Goal: Download file/media

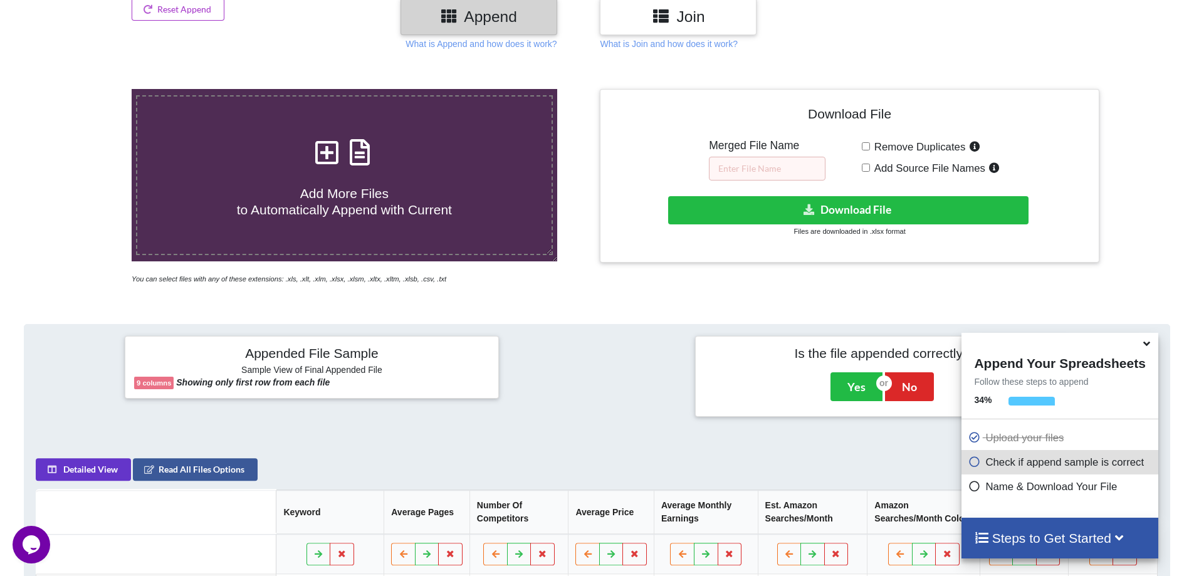
scroll to position [73, 0]
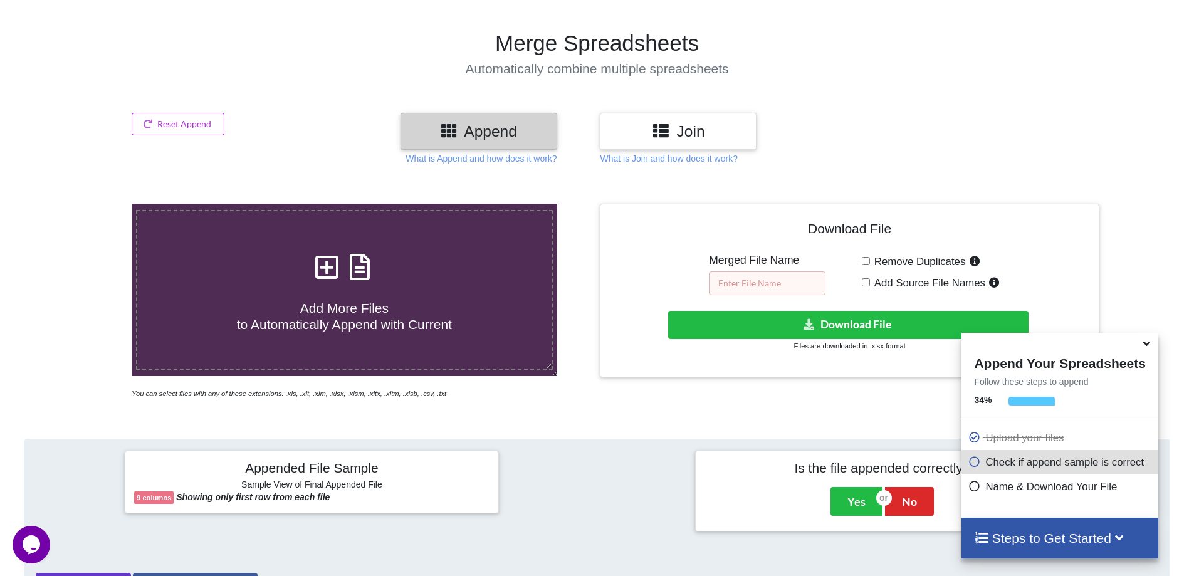
click at [751, 276] on input "text" at bounding box center [767, 283] width 117 height 24
type input "j"
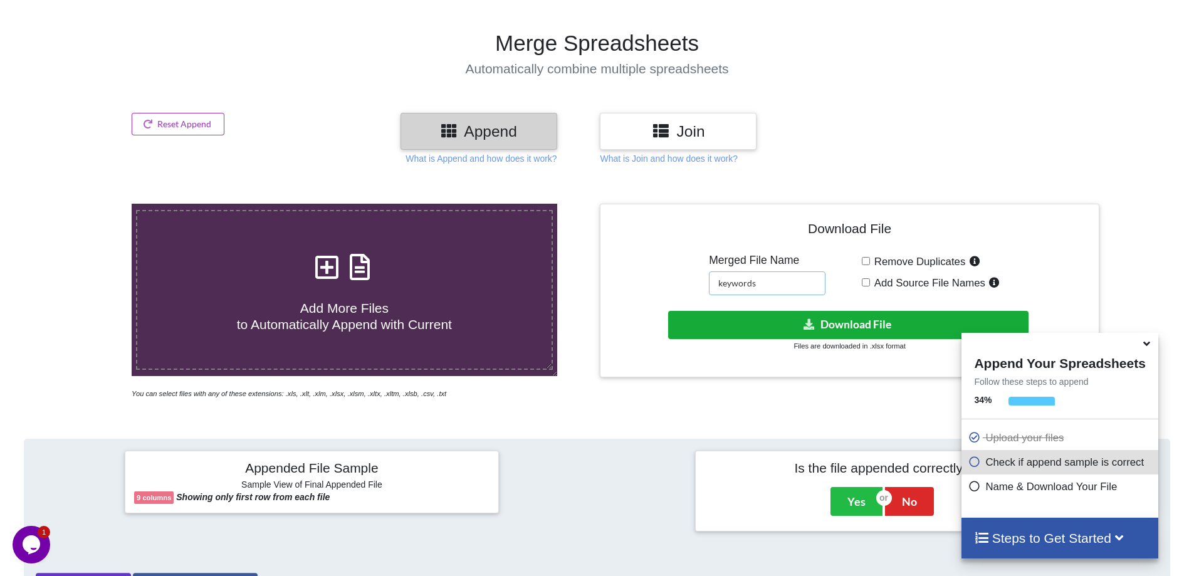
type input "keywords"
click at [843, 322] on button "Download File" at bounding box center [848, 325] width 360 height 28
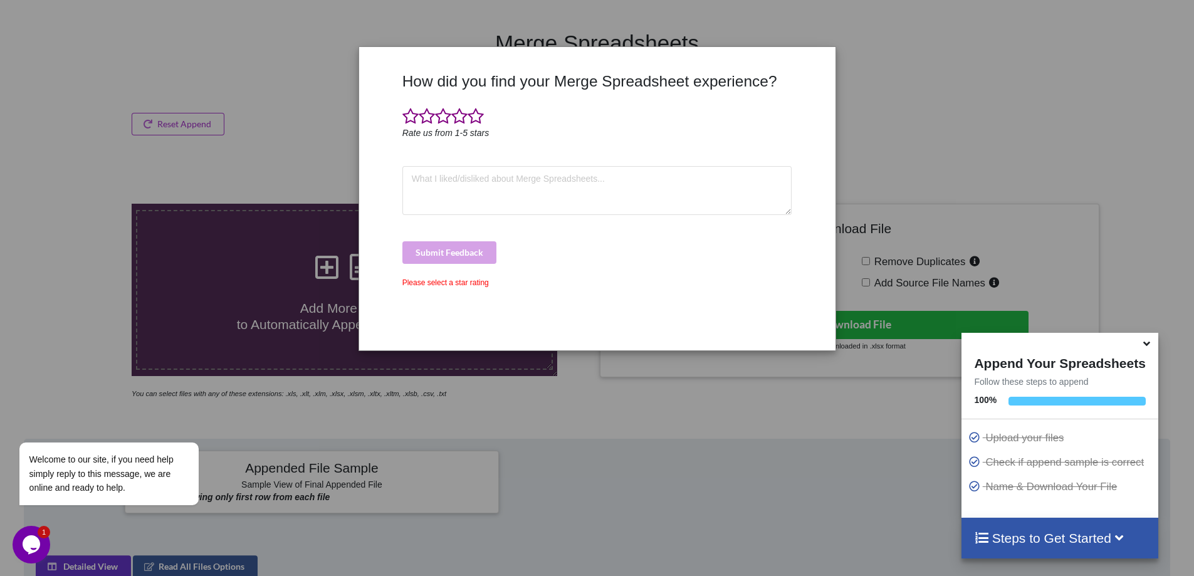
click at [272, 104] on div "How did you find your Merge Spreadsheet experience? Rate us from 1-5 stars Subm…" at bounding box center [597, 288] width 1194 height 576
click at [348, 52] on div "How did you find your Merge Spreadsheet experience? Rate us from 1-5 stars Subm…" at bounding box center [597, 288] width 1194 height 576
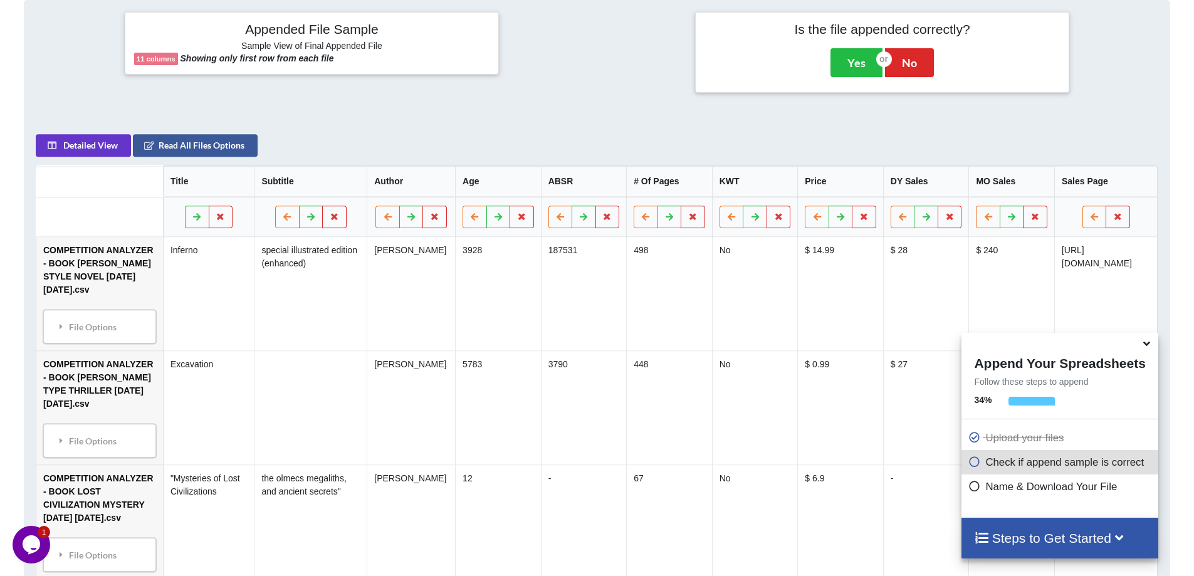
scroll to position [198, 0]
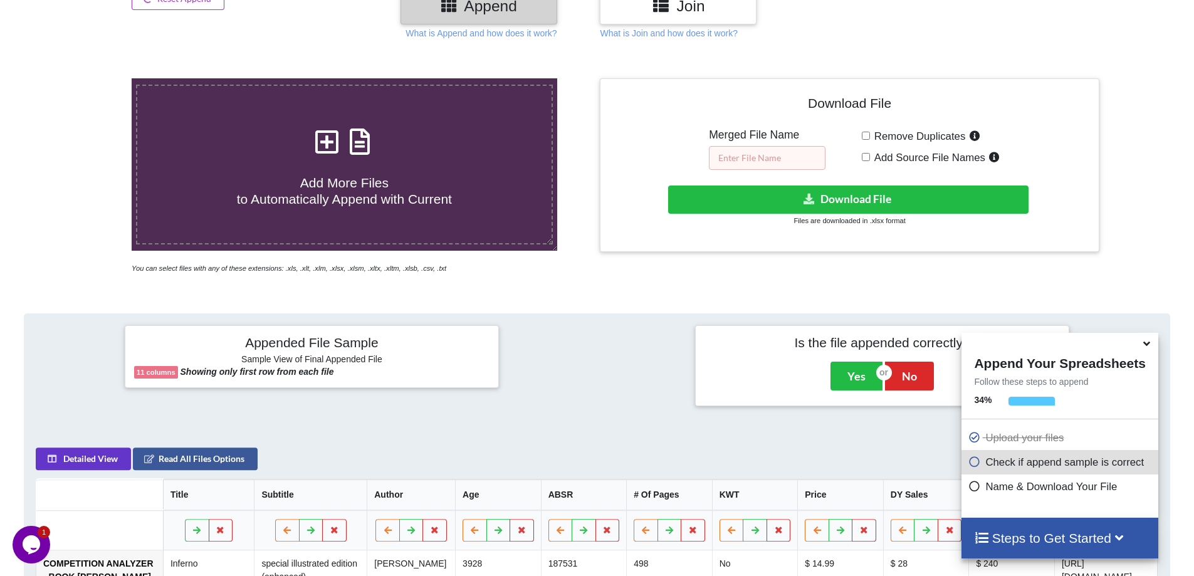
click at [782, 155] on input "text" at bounding box center [767, 158] width 117 height 24
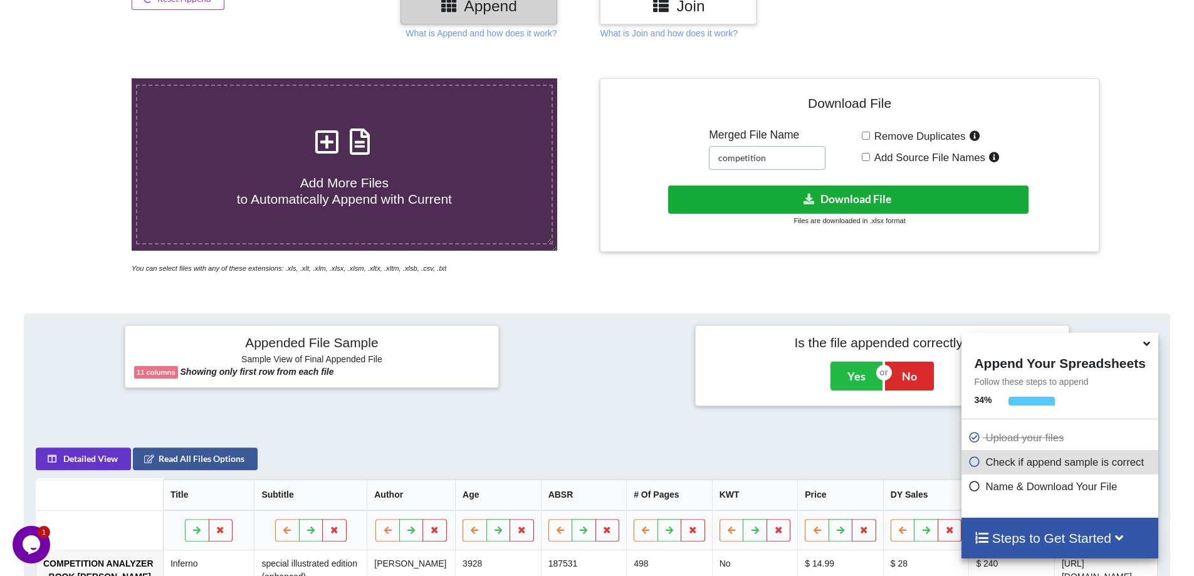
type input "competition"
click at [838, 194] on button "Download File" at bounding box center [848, 200] width 360 height 28
